Goal: Find specific page/section: Find specific page/section

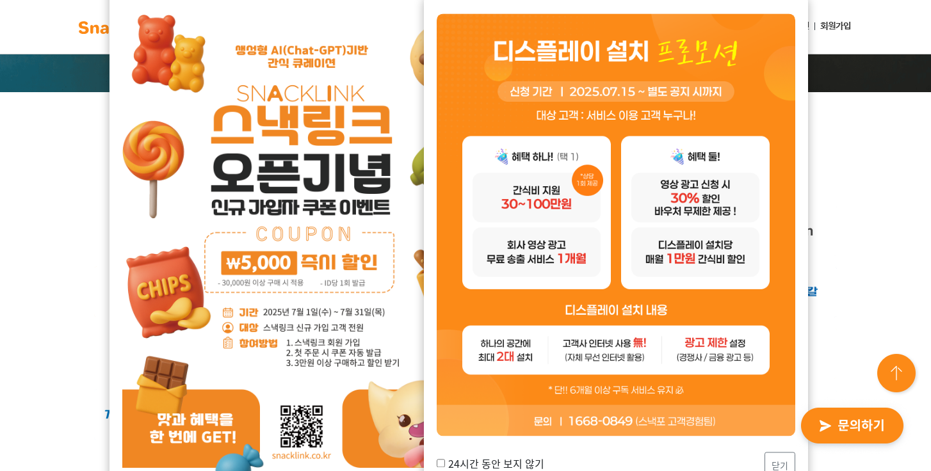
scroll to position [289, 0]
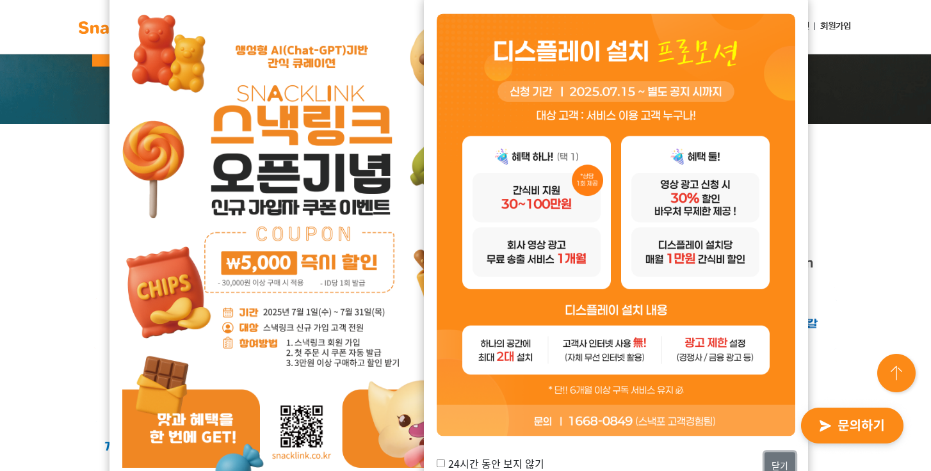
click at [785, 459] on button "닫기" at bounding box center [780, 467] width 31 height 28
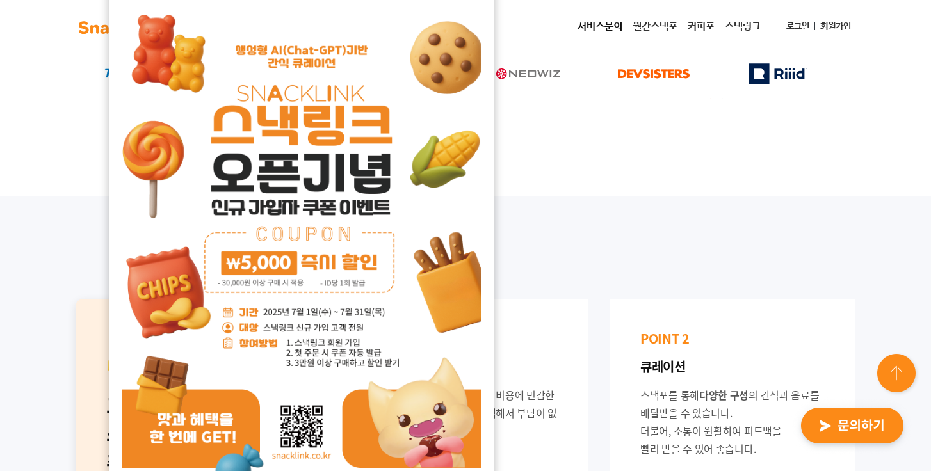
scroll to position [671, 0]
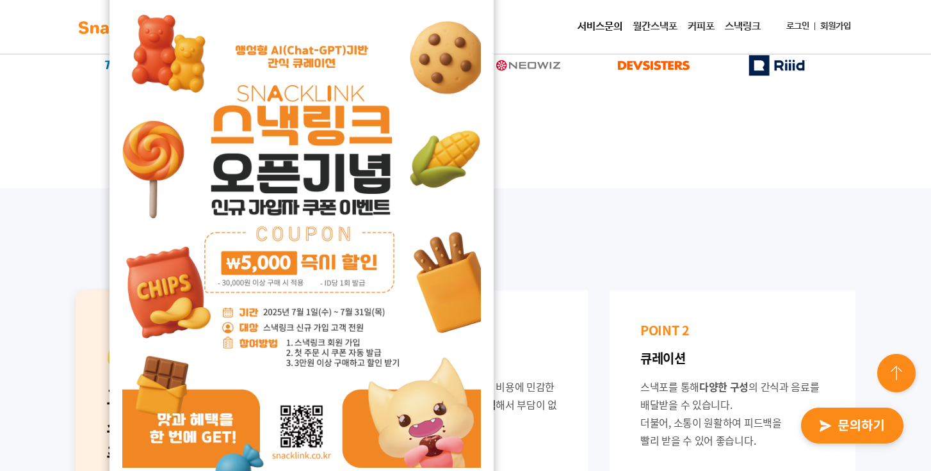
click at [399, 355] on img at bounding box center [301, 250] width 359 height 507
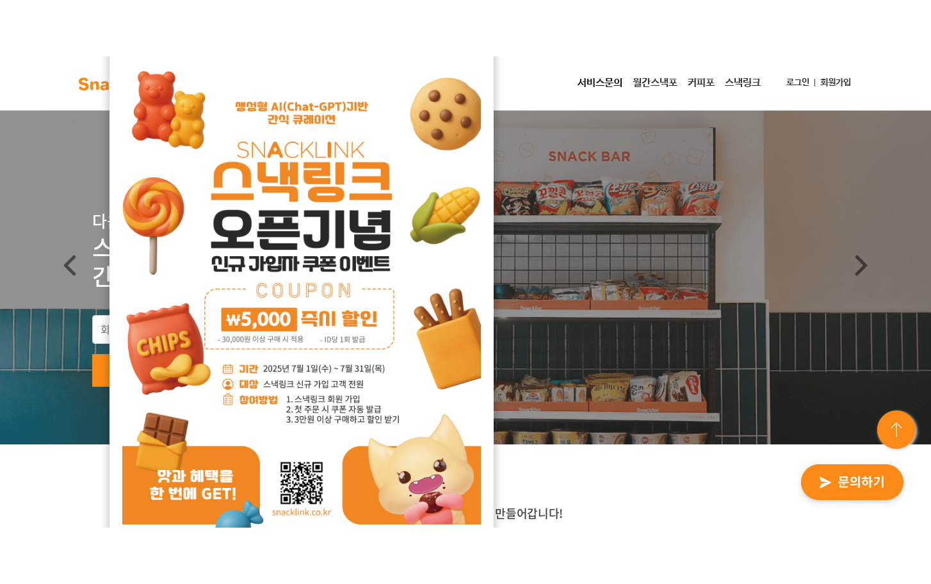
scroll to position [0, 0]
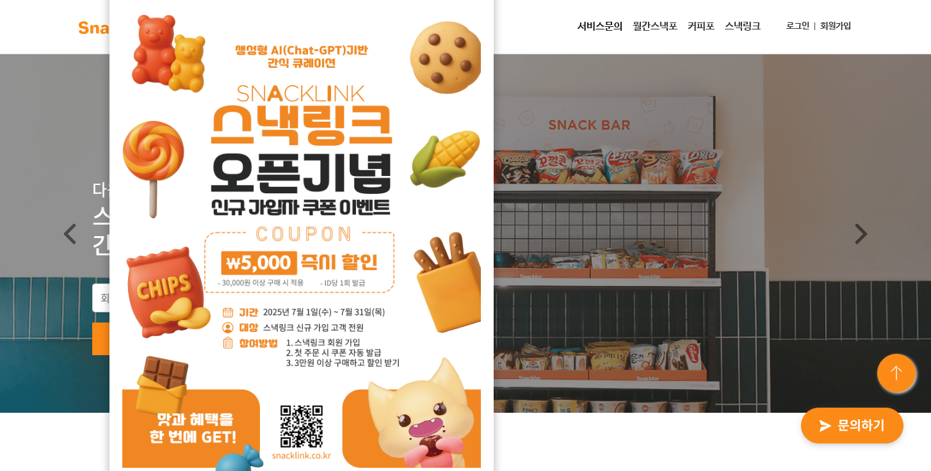
click at [356, 468] on img at bounding box center [301, 250] width 359 height 507
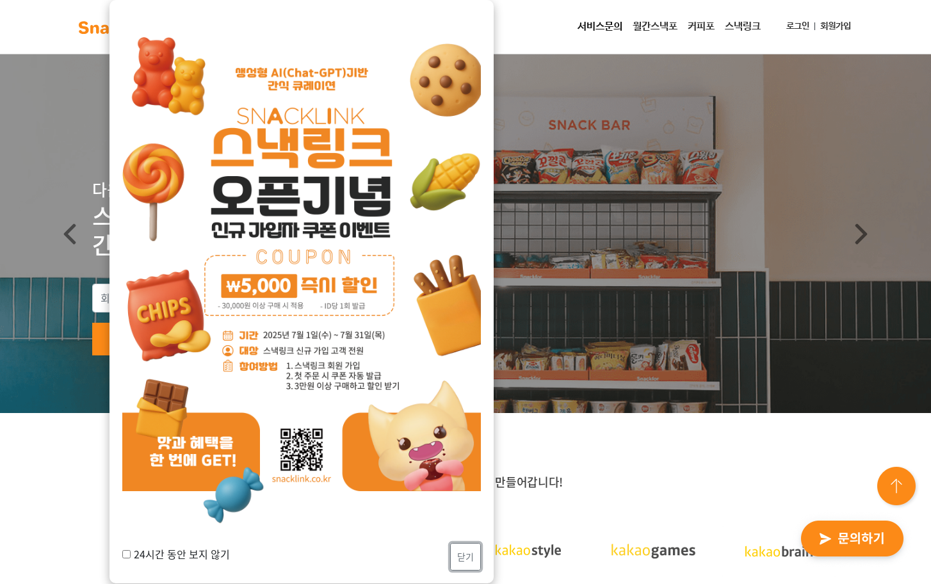
click at [469, 471] on button "닫기" at bounding box center [465, 557] width 31 height 28
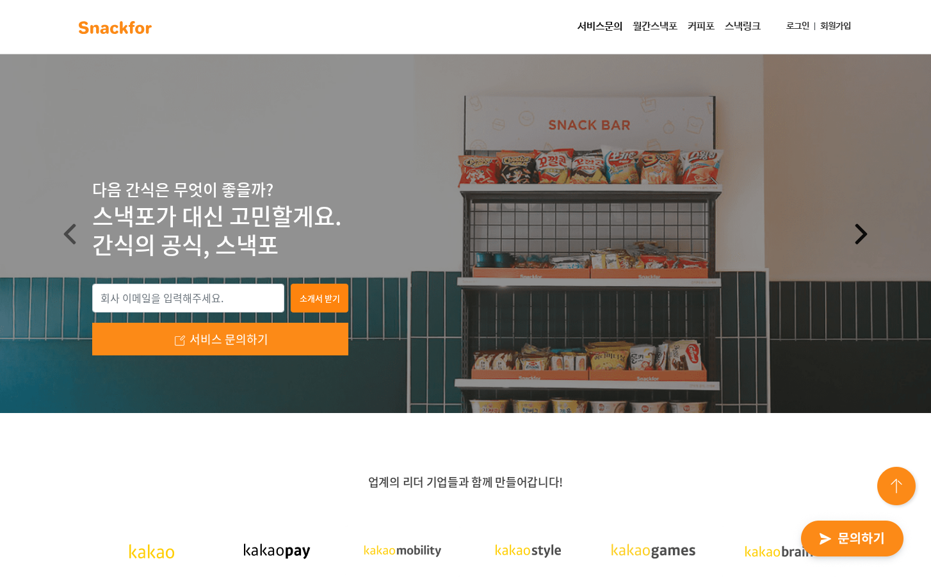
click at [851, 228] on link "Next" at bounding box center [862, 233] width 140 height 359
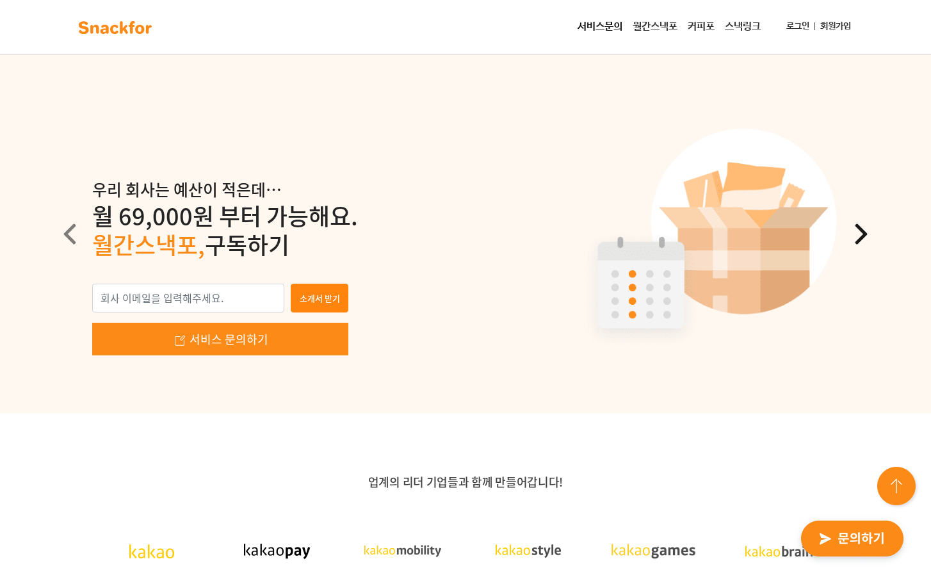
click at [851, 228] on link "Next" at bounding box center [862, 233] width 140 height 359
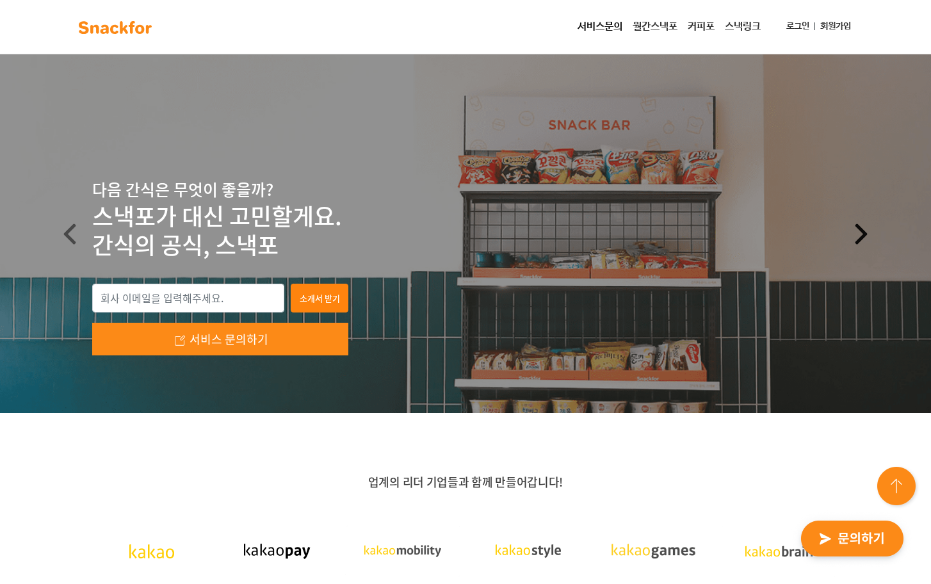
click at [851, 228] on link "Next" at bounding box center [862, 233] width 140 height 359
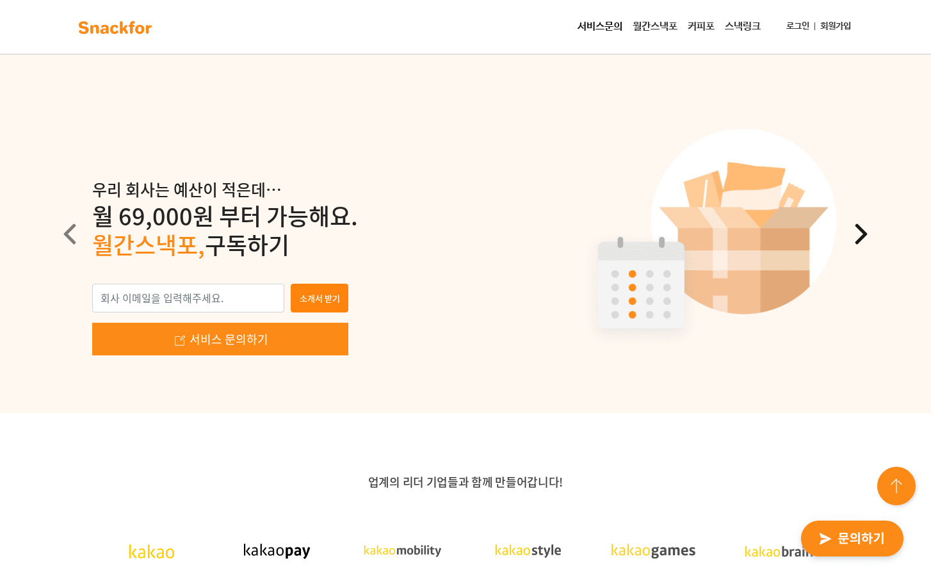
click at [851, 228] on link "Next" at bounding box center [862, 233] width 140 height 359
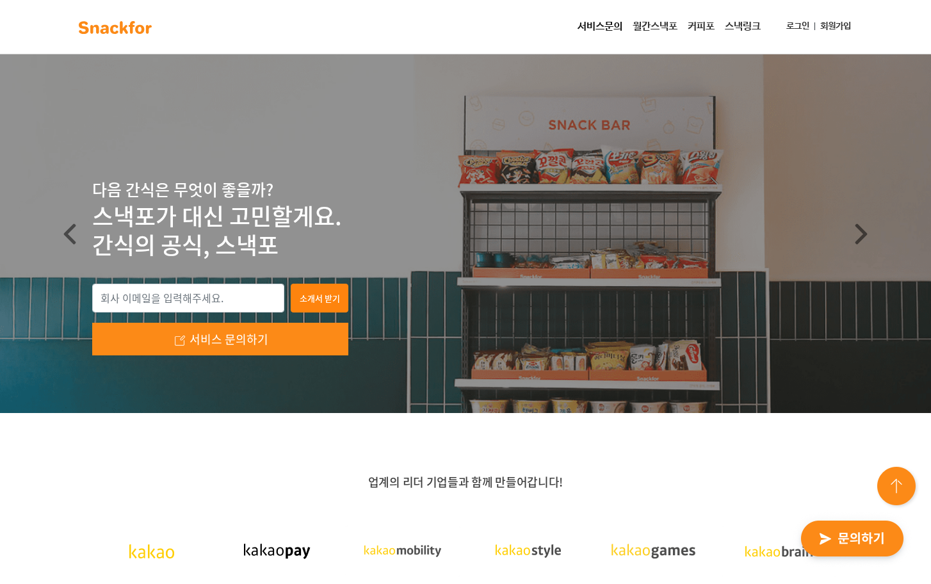
click at [610, 25] on link "서비스문의" at bounding box center [600, 27] width 55 height 26
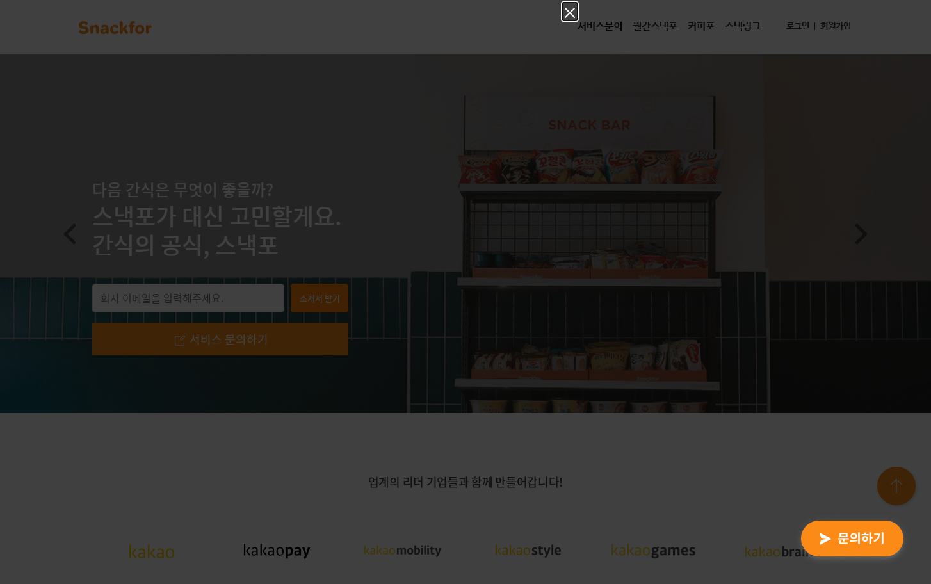
click at [567, 12] on icon "Close" at bounding box center [569, 12] width 15 height 15
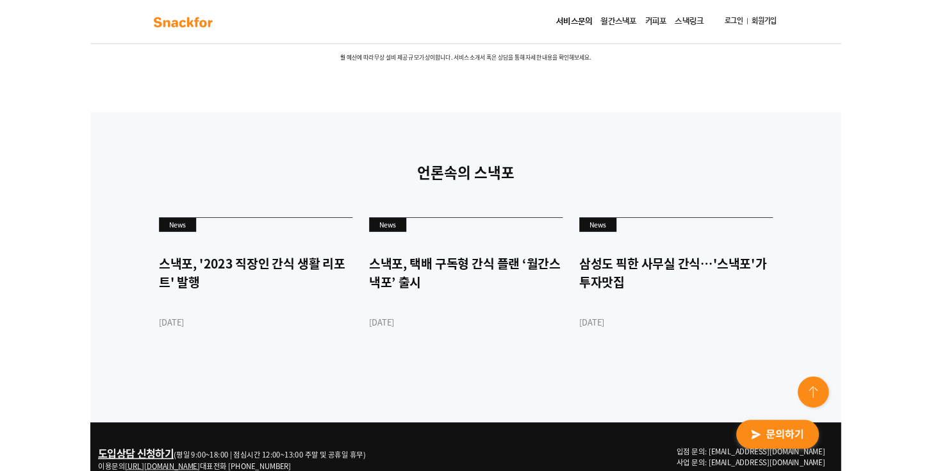
scroll to position [3317, 0]
